Goal: Find specific page/section: Find specific page/section

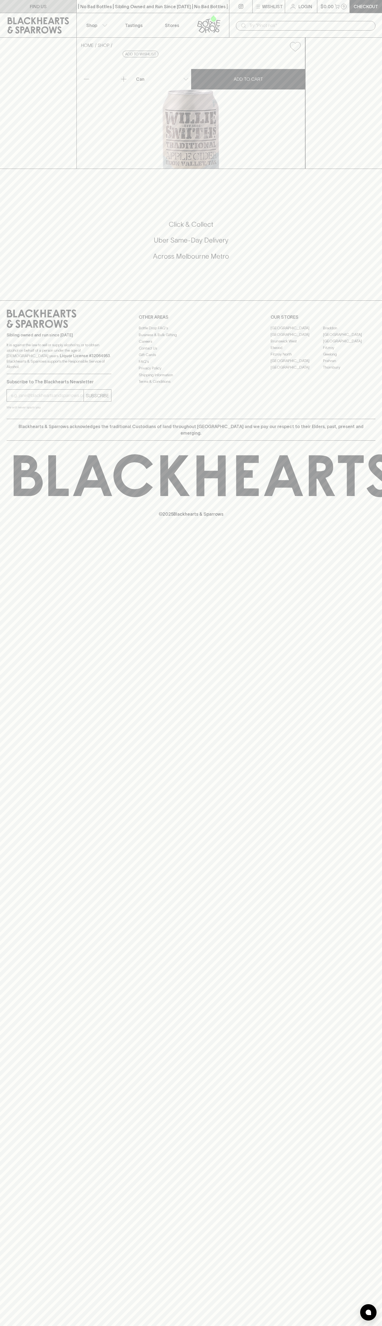
click at [63, 8] on link "FIND US" at bounding box center [38, 6] width 76 height 13
click at [276, 1325] on html "FIND US | No Bad Bottles | Sibling Owned and Run Since [DATE] | No Bad Bottles …" at bounding box center [191, 663] width 382 height 1326
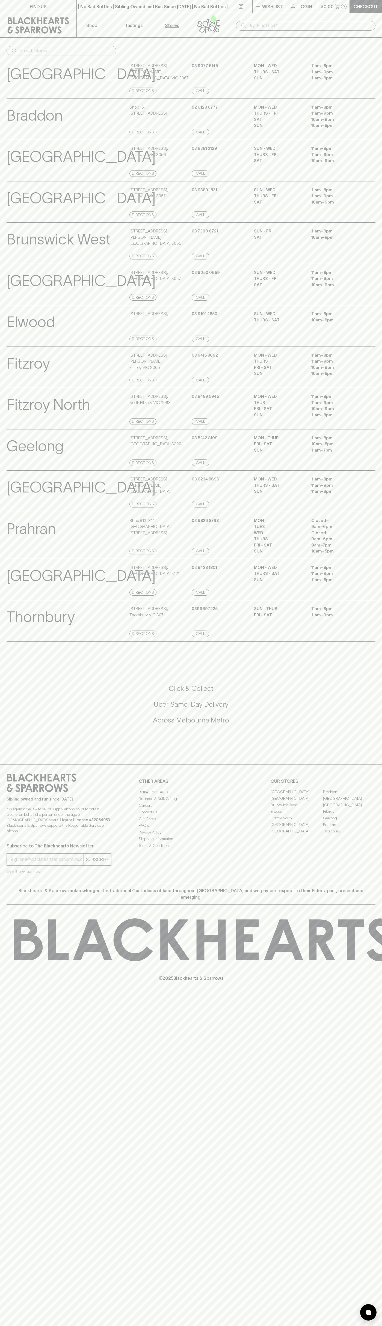
click at [14, 189] on p "[GEOGRAPHIC_DATA]" at bounding box center [81, 198] width 149 height 23
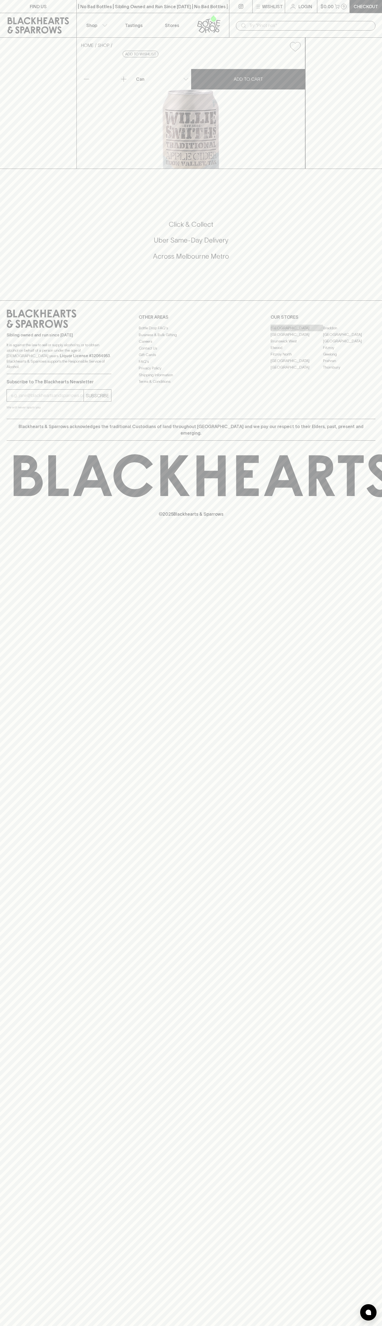
click at [297, 331] on link "[GEOGRAPHIC_DATA]" at bounding box center [296, 328] width 52 height 7
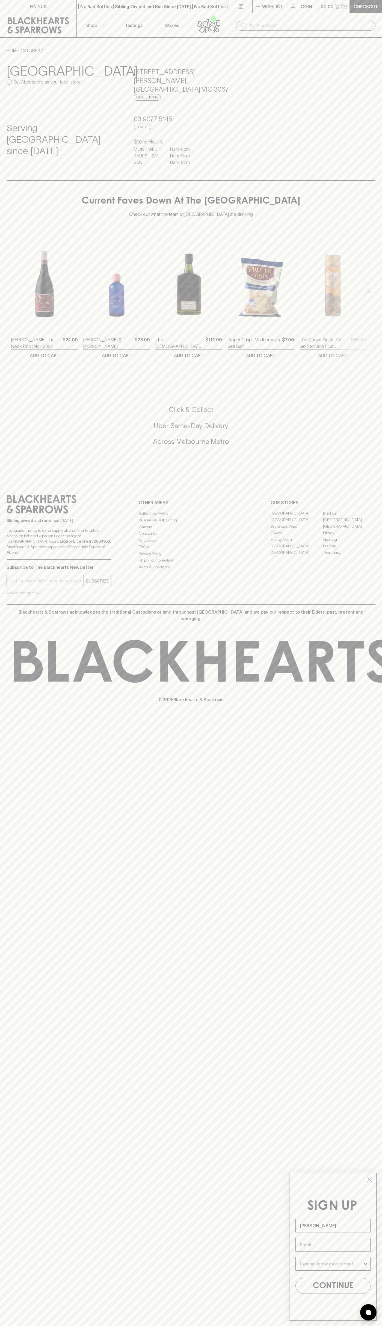
type input "John Smith"
